Goal: Information Seeking & Learning: Learn about a topic

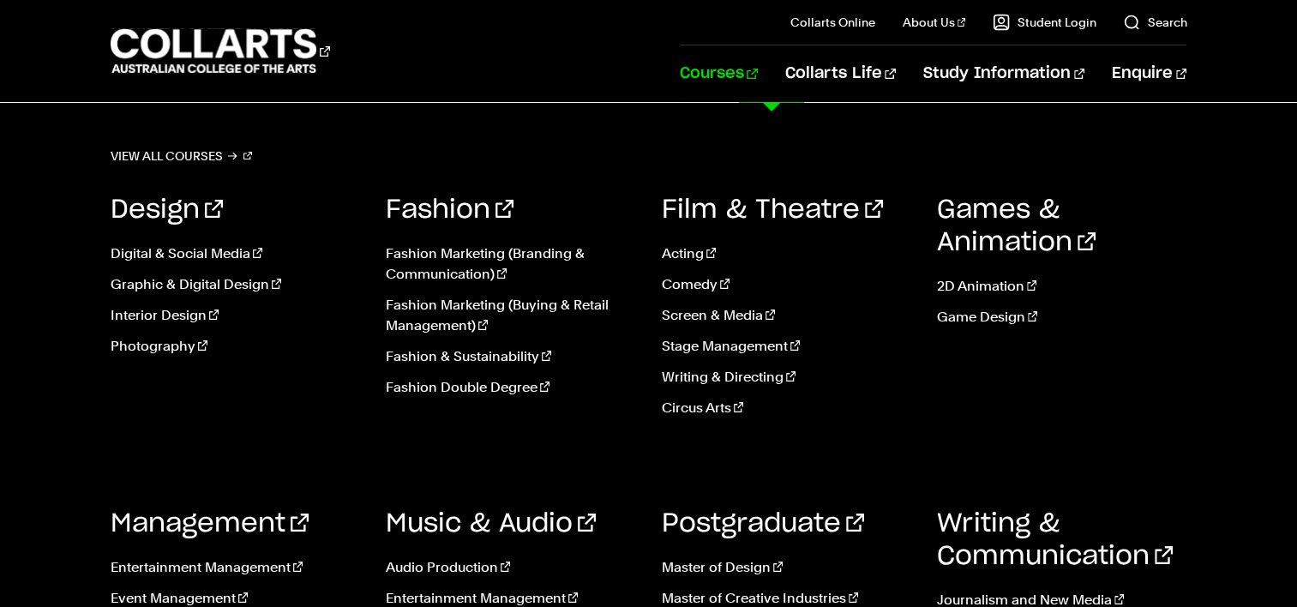
scroll to position [14, 0]
click at [960, 312] on link "Game Design" at bounding box center [1062, 317] width 250 height 21
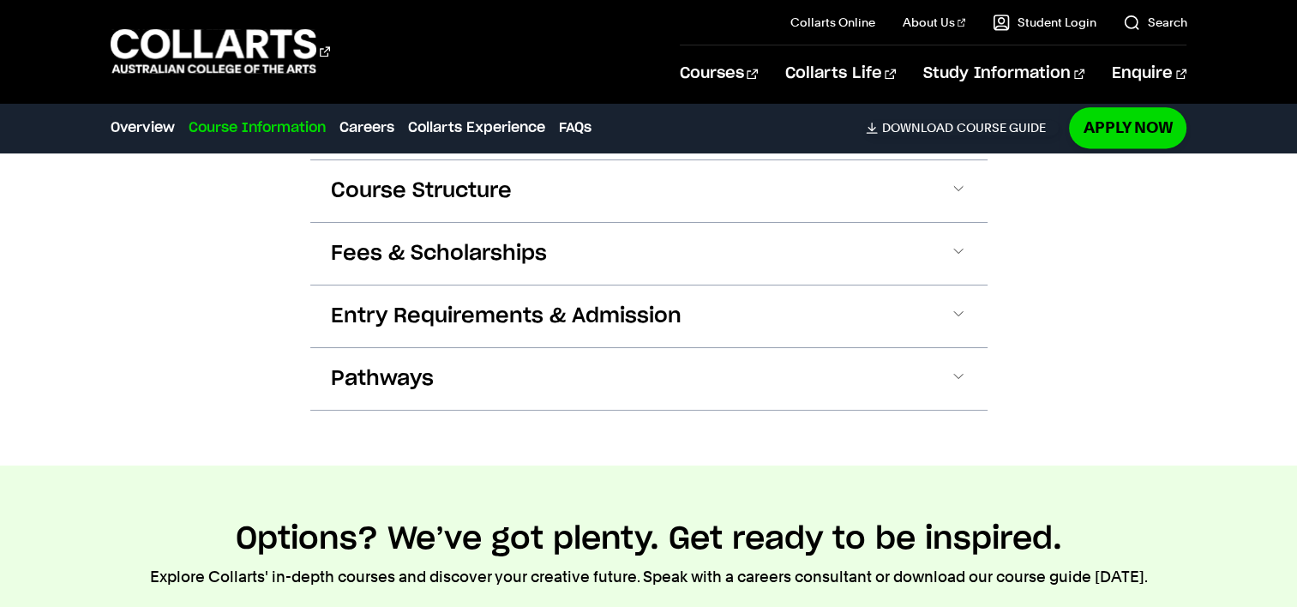
scroll to position [2321, 0]
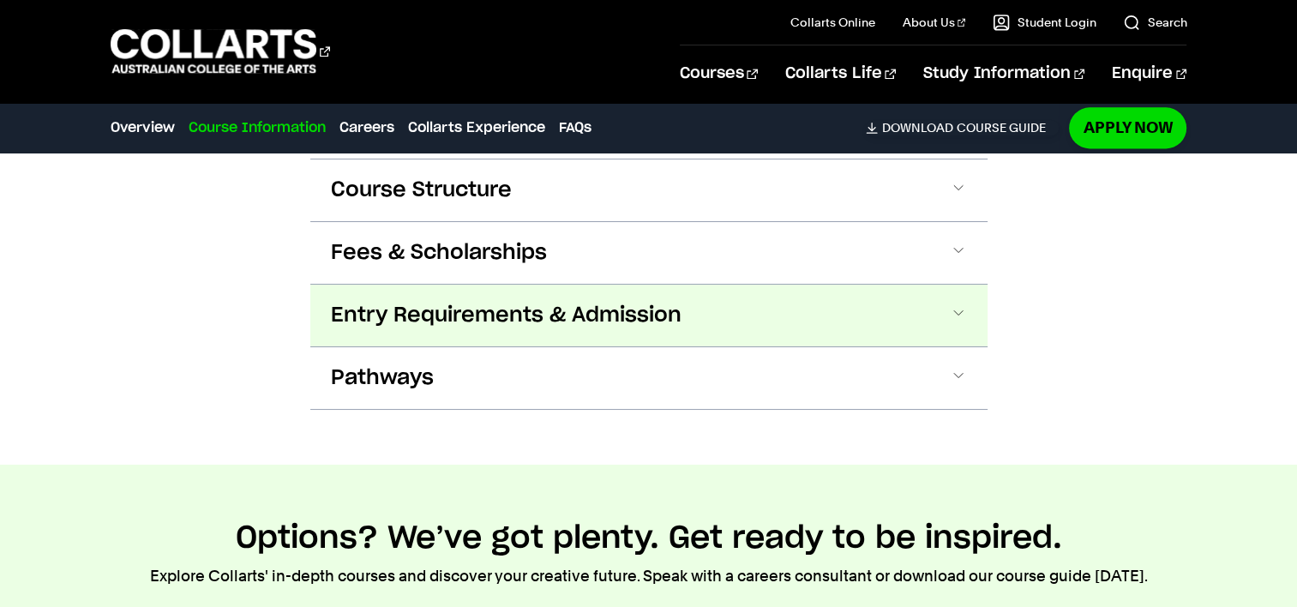
click at [622, 304] on span "Entry Requirements & Admission" at bounding box center [506, 315] width 351 height 27
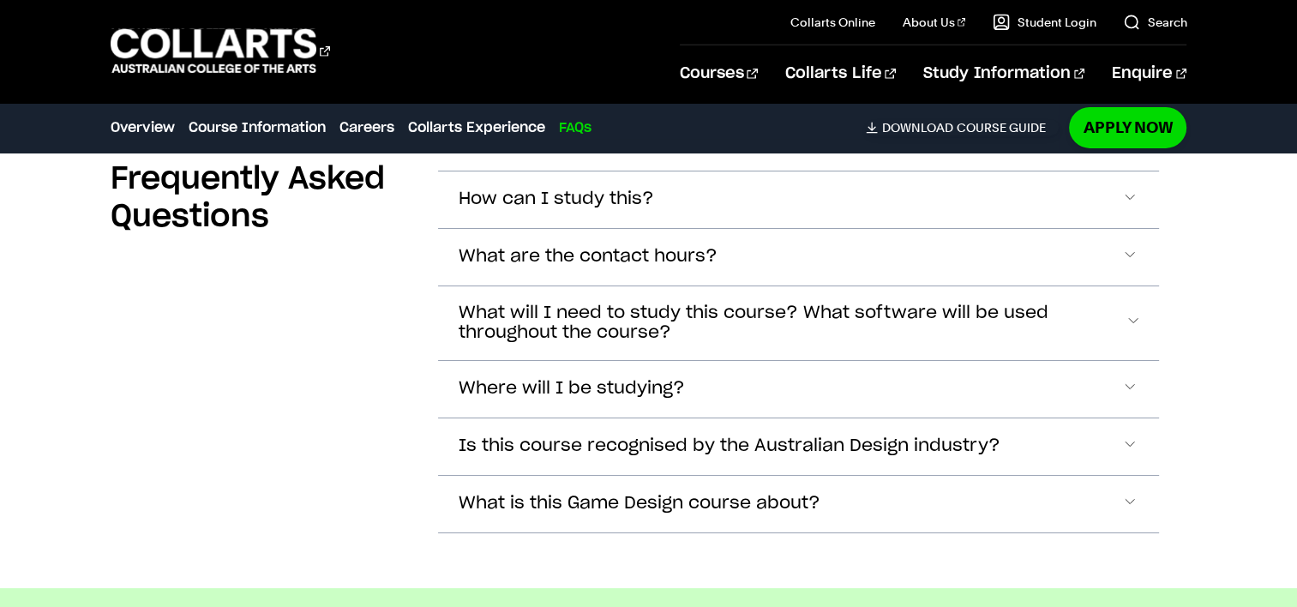
scroll to position [5591, 0]
click at [928, 483] on button "What is this Game Design course about?" at bounding box center [799, 504] width 722 height 57
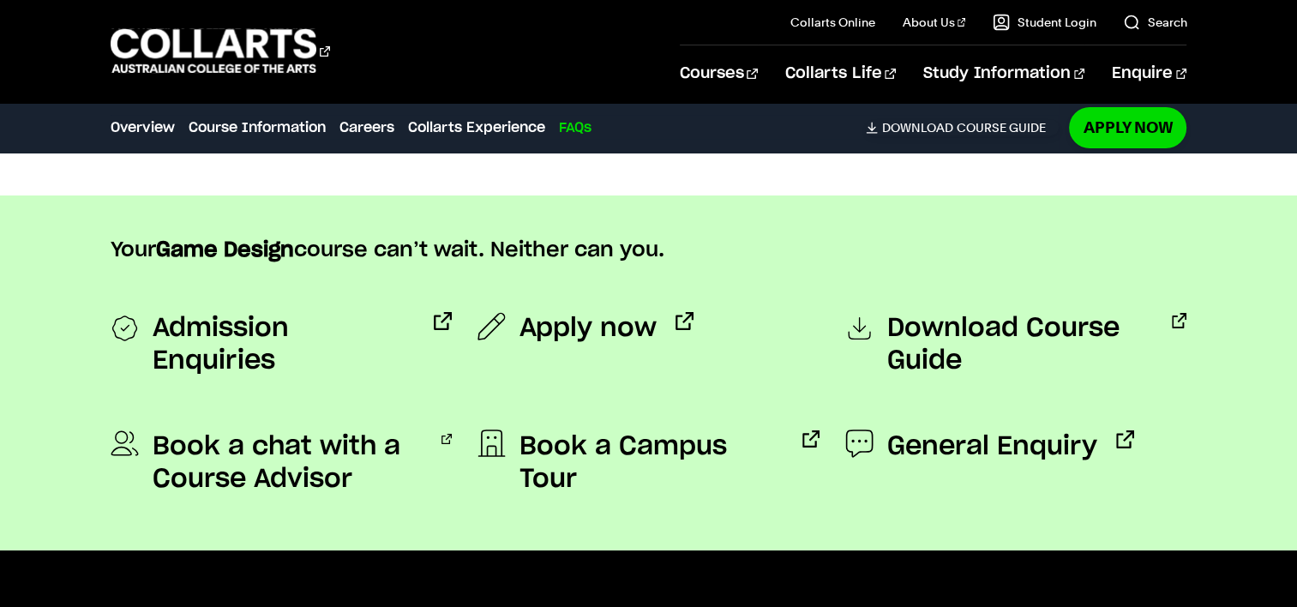
scroll to position [6225, 0]
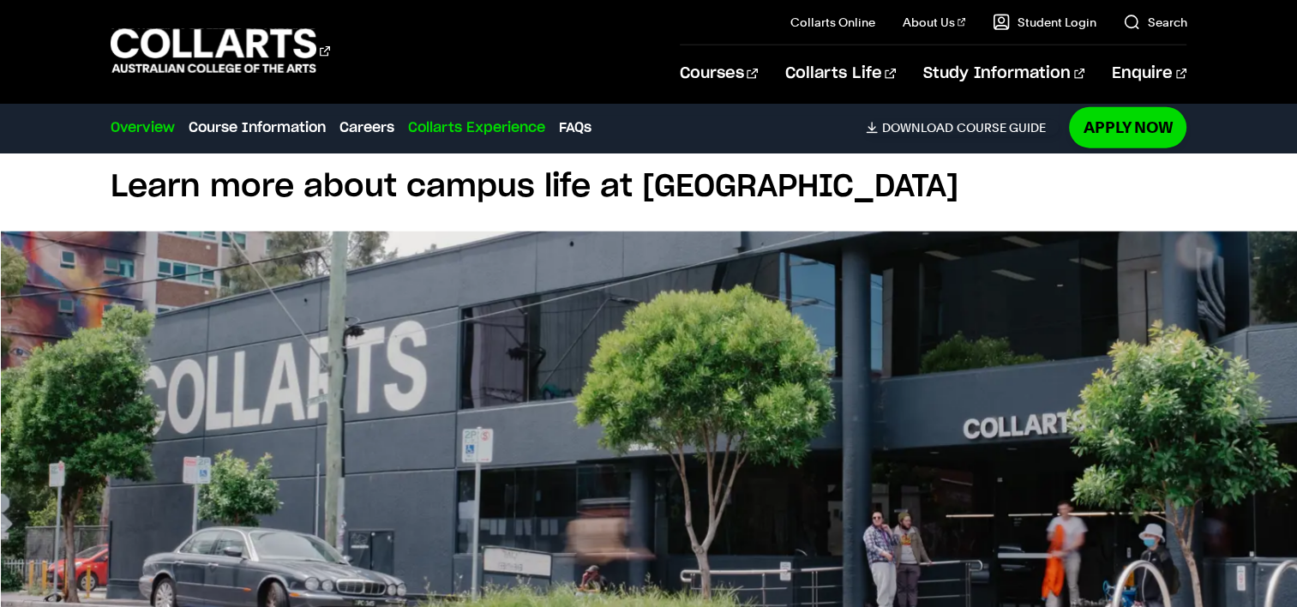
click at [145, 124] on link "Overview" at bounding box center [143, 127] width 64 height 21
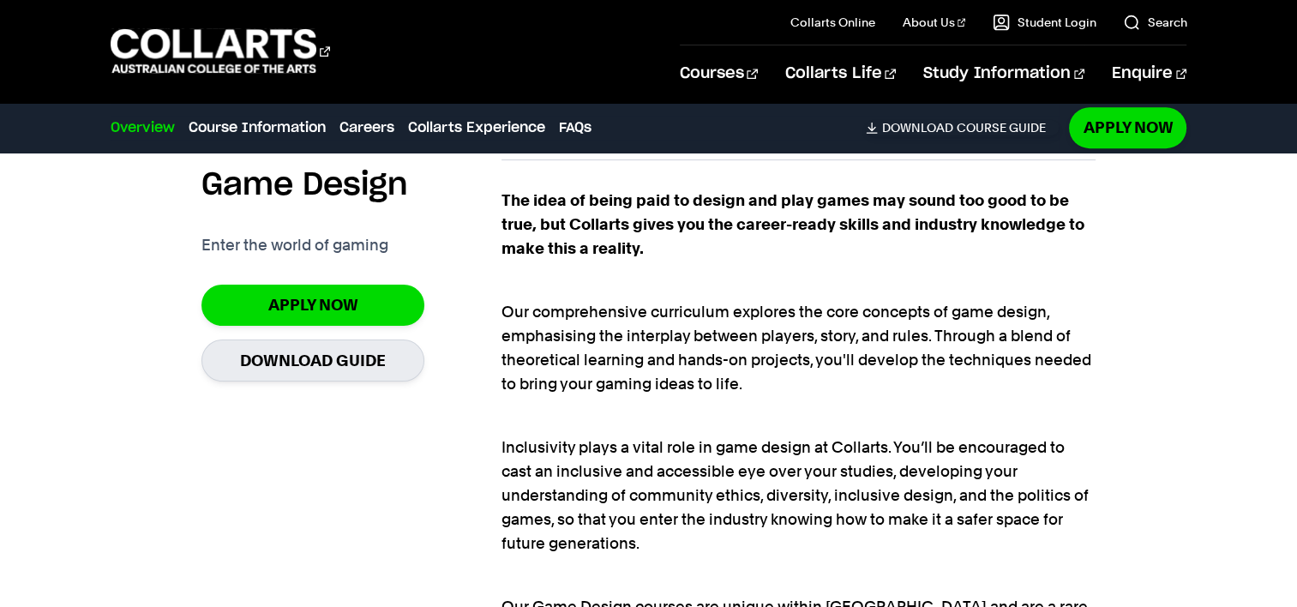
scroll to position [1130, 0]
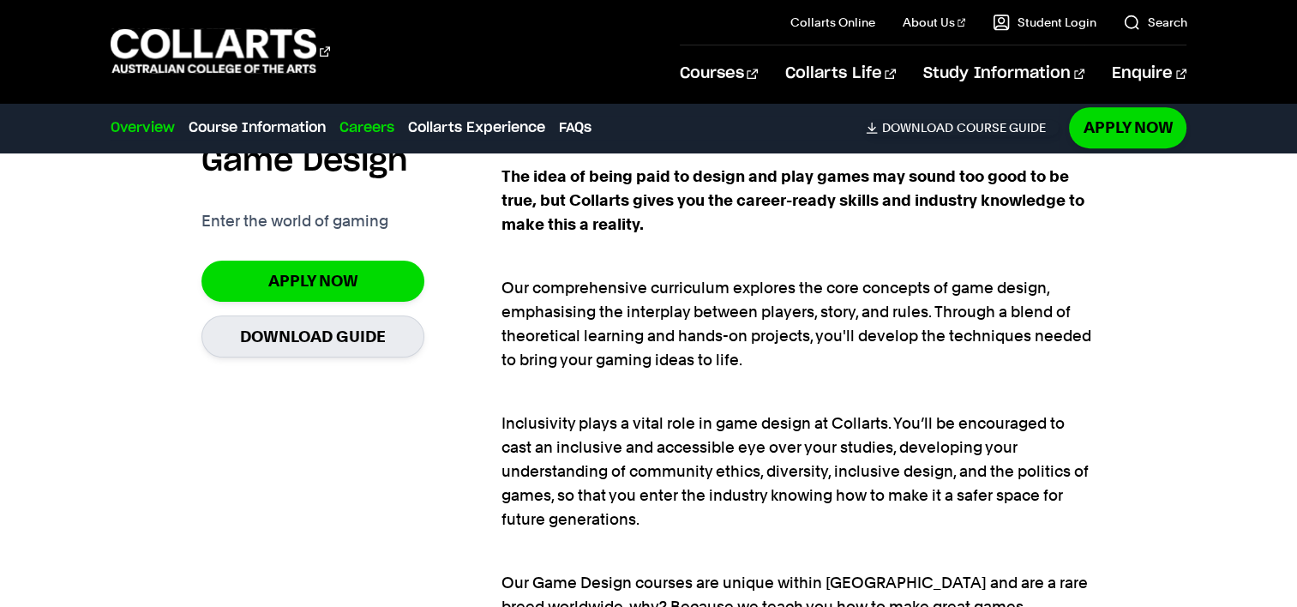
click at [378, 130] on link "Careers" at bounding box center [367, 127] width 55 height 21
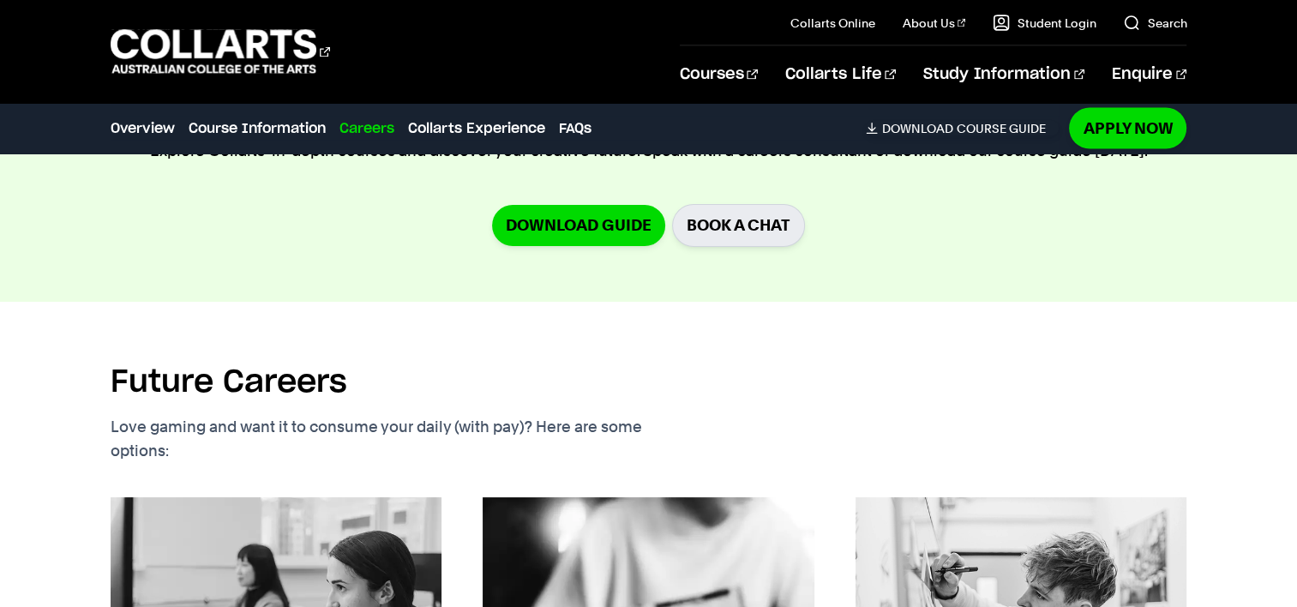
scroll to position [3354, 0]
